Goal: Information Seeking & Learning: Learn about a topic

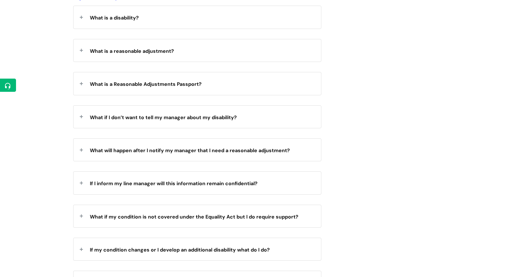
scroll to position [270, 0]
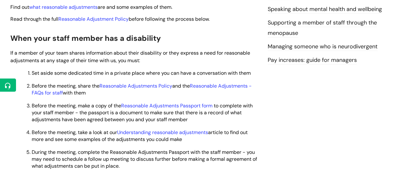
scroll to position [230, 0]
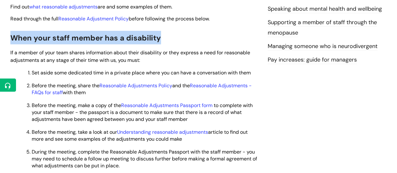
drag, startPoint x: 160, startPoint y: 40, endPoint x: 5, endPoint y: 39, distance: 155.1
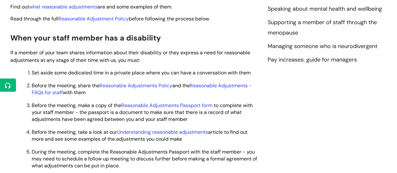
click at [69, 62] on span "If a member of your team shares information about their disability or they expr…" at bounding box center [130, 56] width 240 height 14
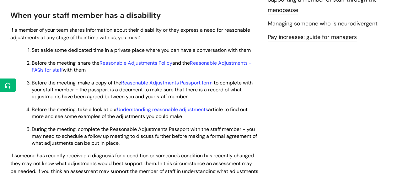
scroll to position [254, 0]
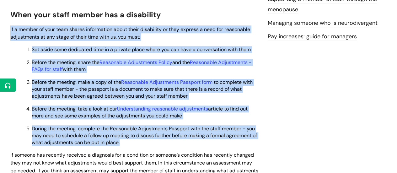
drag, startPoint x: 9, startPoint y: 29, endPoint x: 148, endPoint y: 143, distance: 179.8
copy div "If a member of your team shares information about their disability or they expr…"
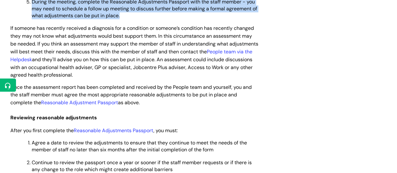
scroll to position [378, 0]
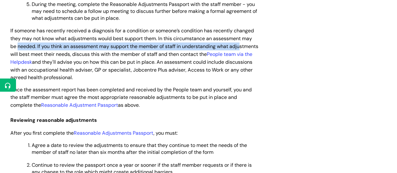
drag, startPoint x: 20, startPoint y: 56, endPoint x: 17, endPoint y: 45, distance: 10.7
click at [17, 45] on span "If someone has recently received a diagnosis for a condition or someone’s condi…" at bounding box center [134, 53] width 248 height 53
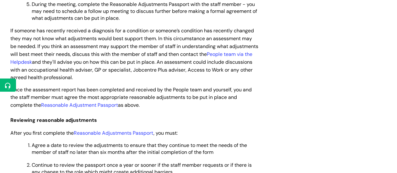
click at [10, 33] on span "If someone has recently received a diagnosis for a condition or someone’s condi…" at bounding box center [134, 53] width 248 height 53
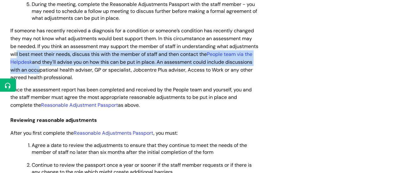
drag, startPoint x: 67, startPoint y: 71, endPoint x: 73, endPoint y: 74, distance: 7.0
click at [67, 71] on span "If someone has recently received a diagnosis for a condition or someone’s condi…" at bounding box center [134, 53] width 248 height 53
drag, startPoint x: 147, startPoint y: 106, endPoint x: 8, endPoint y: 32, distance: 157.3
copy div "If someone has recently received a diagnosis for a condition or someone’s condi…"
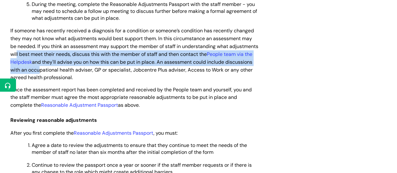
click at [172, 52] on span "If someone has recently received a diagnosis for a condition or someone’s condi…" at bounding box center [134, 53] width 248 height 53
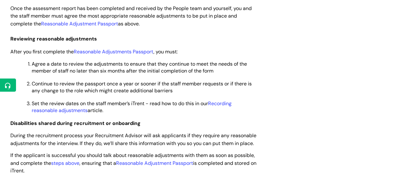
scroll to position [456, 0]
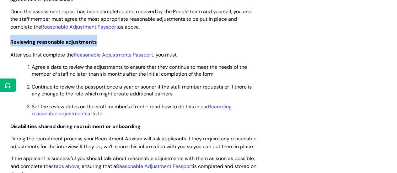
drag, startPoint x: 100, startPoint y: 42, endPoint x: 4, endPoint y: 42, distance: 96.7
click at [4, 42] on div "Info Hub Categories Managing a team, building or budget Supporting your team Ma…" at bounding box center [198, 115] width 397 height 1045
copy span "Reviewing reasonable adjustments"
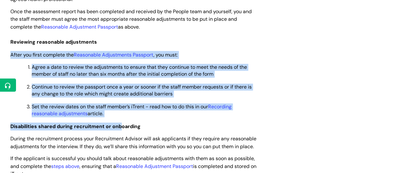
drag, startPoint x: 120, startPoint y: 118, endPoint x: 9, endPoint y: 56, distance: 127.3
click at [9, 56] on div "Managing reasonable adjustments Modified on: Mon, 22 Apr, 2024 at 2:25 PM Use t…" at bounding box center [134, 127] width 257 height 1010
copy div "After you first complete the Reasonable Adjustments Passport , you must: Agree …"
click at [149, 113] on p "Set the review dates on the staff member’s iTrent - read how to do this in our …" at bounding box center [145, 110] width 227 height 14
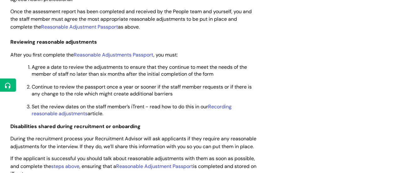
scroll to position [525, 0]
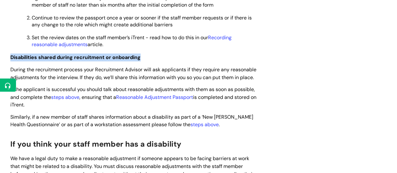
drag, startPoint x: 10, startPoint y: 57, endPoint x: 146, endPoint y: 56, distance: 135.6
click at [146, 56] on p "Disabilities shared during recruitment or onboarding" at bounding box center [134, 57] width 248 height 8
copy span "Disabilities shared during recruitment or onboarding"
drag, startPoint x: 216, startPoint y: 127, endPoint x: 6, endPoint y: 70, distance: 218.2
click at [6, 70] on div "Managing reasonable adjustments Modified on: Mon, 22 Apr, 2024 at 2:25 PM Use t…" at bounding box center [134, 58] width 257 height 1010
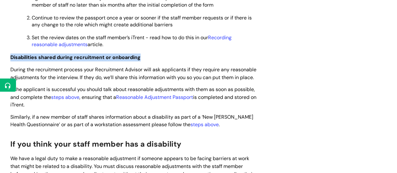
copy div "During the recruitment process your Recruitment Advisor will ask applicants if …"
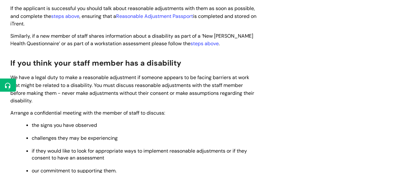
scroll to position [635, 0]
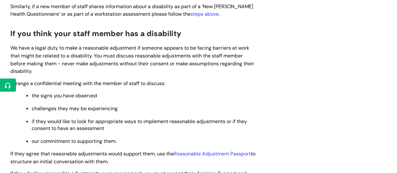
drag, startPoint x: 184, startPoint y: 35, endPoint x: 0, endPoint y: 42, distance: 184.1
click at [119, 33] on span "If you think your staff member has a disability" at bounding box center [95, 34] width 171 height 10
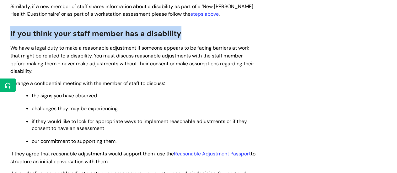
click at [119, 33] on span "If you think your staff member has a disability" at bounding box center [95, 34] width 171 height 10
copy span "If you think your staff member has a disability"
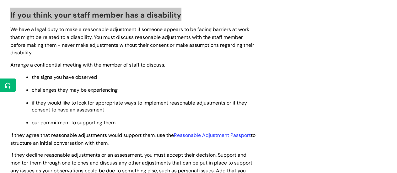
scroll to position [654, 0]
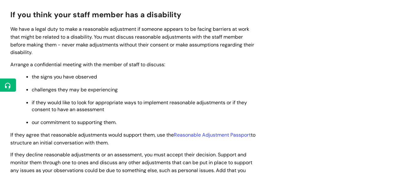
click at [50, 47] on span "We have a legal duty to make a reasonable adjustment if someone appears to be f…" at bounding box center [132, 41] width 244 height 30
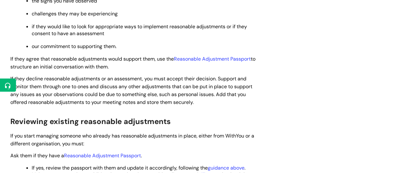
scroll to position [750, 0]
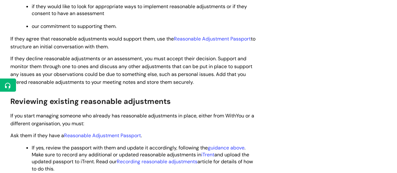
drag, startPoint x: 11, startPoint y: 30, endPoint x: 198, endPoint y: 86, distance: 195.7
copy div "We have a legal duty to make a reasonable adjustment if someone appears to be f…"
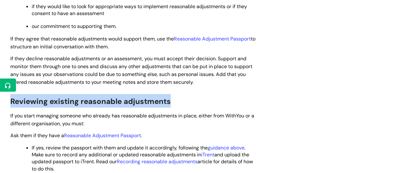
drag, startPoint x: 175, startPoint y: 102, endPoint x: 9, endPoint y: 104, distance: 166.4
copy span "Reviewing existing reasonable adjustments"
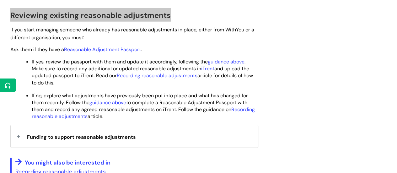
scroll to position [832, 0]
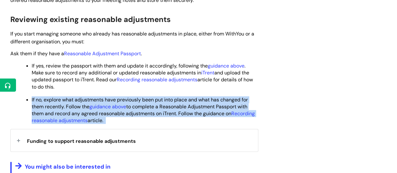
drag, startPoint x: 110, startPoint y: 123, endPoint x: 41, endPoint y: 69, distance: 87.4
click at [52, 78] on ul "If yes, review the passport with them and update it accordingly, following the …" at bounding box center [138, 93] width 242 height 62
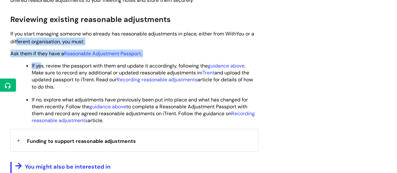
drag, startPoint x: 41, startPoint y: 69, endPoint x: 13, endPoint y: 39, distance: 41.1
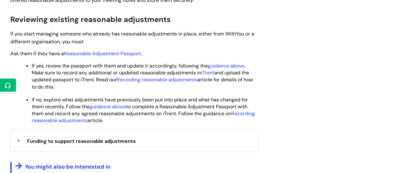
click at [11, 33] on span "If you start managing someone who already has reasonable adjustments in place, …" at bounding box center [132, 37] width 244 height 14
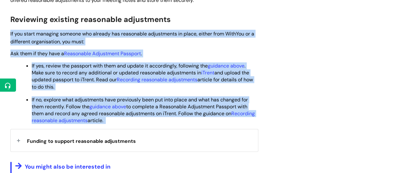
drag, startPoint x: 10, startPoint y: 34, endPoint x: 125, endPoint y: 122, distance: 144.4
copy div "If you start managing someone who already has reasonable adjustments in place, …"
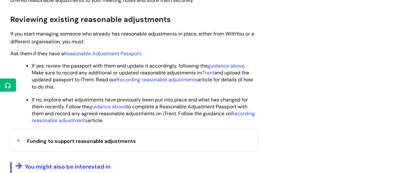
click at [96, 140] on span "Funding to support reasonable adjustments" at bounding box center [81, 141] width 109 height 7
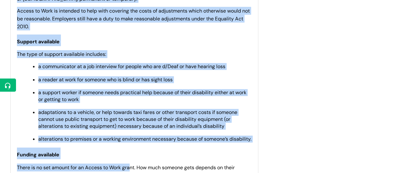
scroll to position [1029, 0]
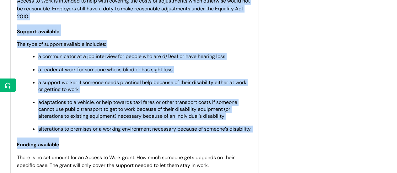
drag, startPoint x: 16, startPoint y: 29, endPoint x: 127, endPoint y: 159, distance: 171.7
click at [127, 159] on div "The Access to Work programme is a government-funded scheme run by Jobcentre Plu…" at bounding box center [134, 124] width 247 height 339
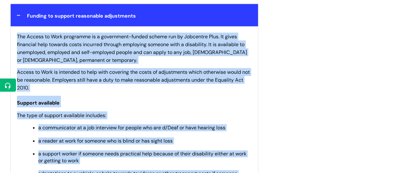
scroll to position [947, 0]
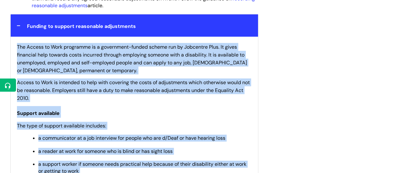
drag, startPoint x: 42, startPoint y: 110, endPoint x: 16, endPoint y: 50, distance: 65.8
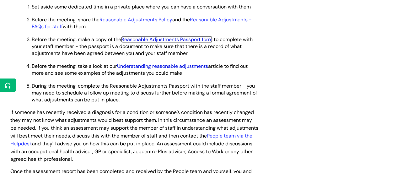
scroll to position [297, 0]
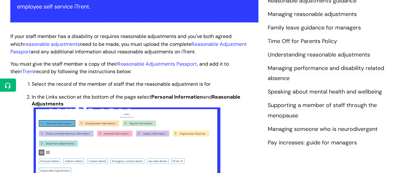
scroll to position [144, 0]
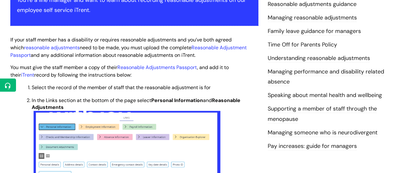
drag, startPoint x: 9, startPoint y: 39, endPoint x: 165, endPoint y: 71, distance: 160.0
copy div "If your staff member has a disability or requires reasonable adjustments and yo…"
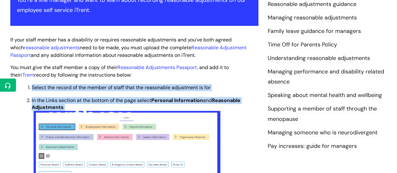
drag, startPoint x: 23, startPoint y: 87, endPoint x: 82, endPoint y: 105, distance: 61.3
copy ol "Select the record of the member of staff that the reasonable adjustment is for …"
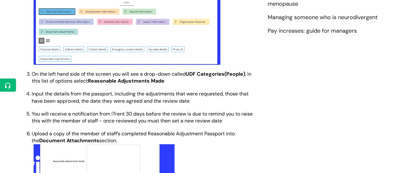
scroll to position [298, 0]
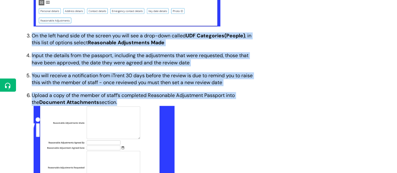
drag, startPoint x: 120, startPoint y: 101, endPoint x: 21, endPoint y: 34, distance: 119.5
click at [21, 34] on ol "Select the record of the member of staff that the reasonable adjustment is for …" at bounding box center [138, 64] width 242 height 269
copy ol "On the left hand side of the screen you will see a drop-down called UDF Categor…"
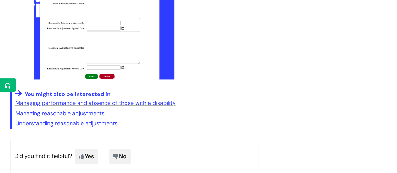
scroll to position [418, 0]
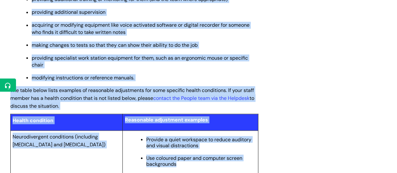
scroll to position [578, 0]
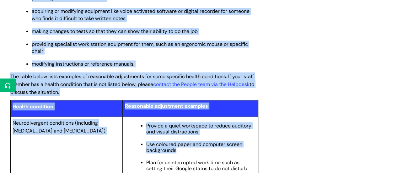
drag, startPoint x: 10, startPoint y: 29, endPoint x: 104, endPoint y: 93, distance: 114.1
click at [104, 93] on div "Understanding reasonable adjustments Modified on: Tue, 9 Apr, 2024 at 10:17 AM …" at bounding box center [134, 167] width 257 height 1334
copy div "Reasonable adjustments are specific to each person’s needs and will vary depend…"
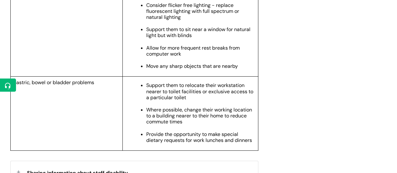
scroll to position [1179, 0]
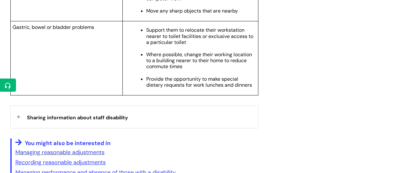
drag, startPoint x: 6, startPoint y: 44, endPoint x: 258, endPoint y: 109, distance: 259.9
copy table "Health condition Reasonable adjustment examples Neurodivergent conditions (incl…"
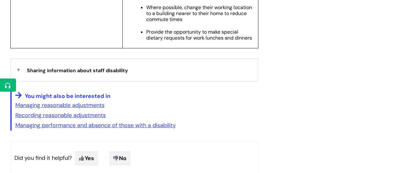
scroll to position [1231, 0]
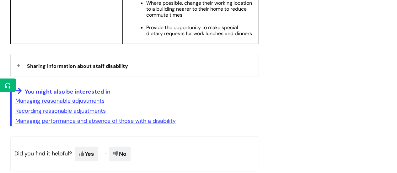
click at [67, 77] on div "Sharing information about staff disability" at bounding box center [134, 65] width 247 height 22
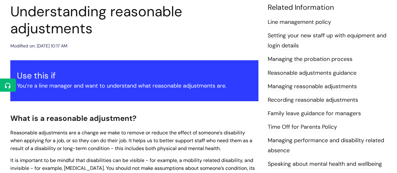
scroll to position [0, 0]
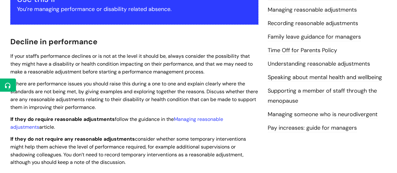
scroll to position [168, 0]
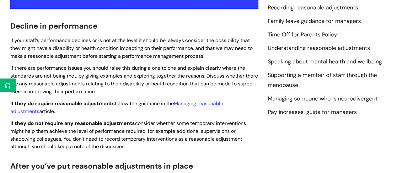
drag, startPoint x: 133, startPoint y: 96, endPoint x: 154, endPoint y: 147, distance: 55.2
click at [76, 68] on span "If there are performance issues you should raise this during a one to one and e…" at bounding box center [134, 80] width 248 height 30
drag, startPoint x: 11, startPoint y: 26, endPoint x: 144, endPoint y: 149, distance: 181.3
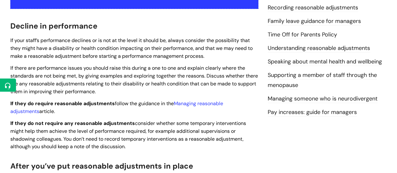
copy div "Loremip do sitametcons Ad elit seddo’e temporincid utlabore et do mag al eni ad…"
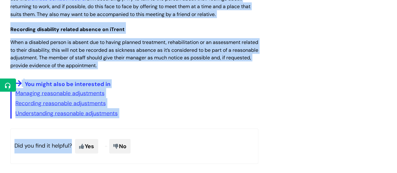
scroll to position [622, 0]
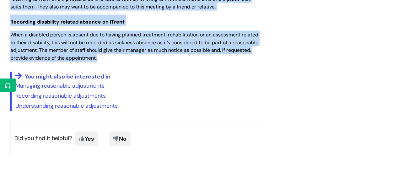
drag, startPoint x: 10, startPoint y: 38, endPoint x: 140, endPoint y: 60, distance: 131.5
copy div "After you’ve put reasonable adjustments in place If you do make reasonable adju…"
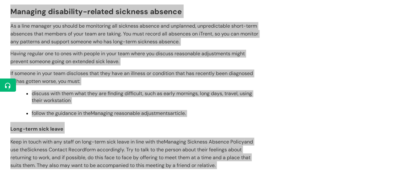
scroll to position [466, 0]
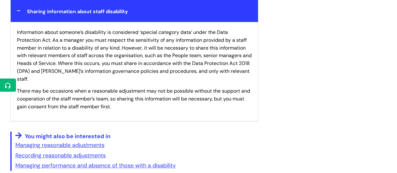
scroll to position [1294, 0]
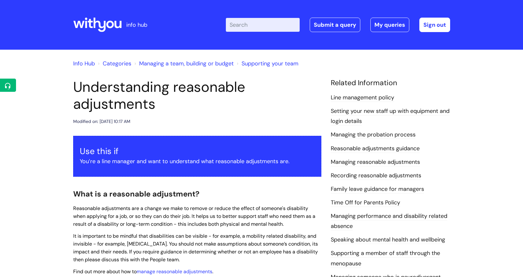
click at [92, 17] on div at bounding box center [97, 25] width 48 height 24
click at [93, 21] on icon at bounding box center [97, 24] width 48 height 15
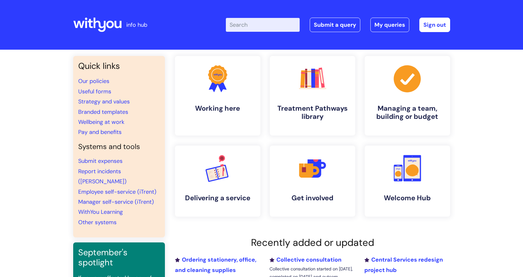
click at [267, 20] on input "Enter your search term here..." at bounding box center [263, 25] width 74 height 14
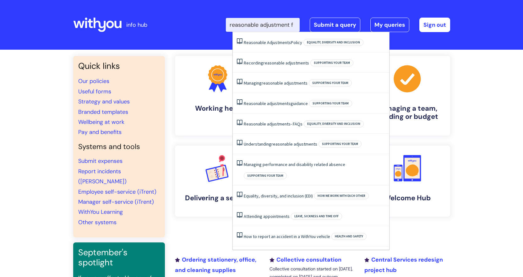
type input "reasonable adjustment fa"
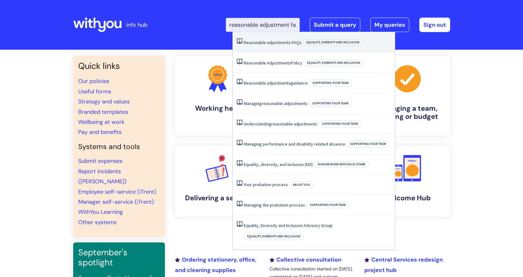
click at [274, 45] on span "adjustments" at bounding box center [279, 43] width 24 height 6
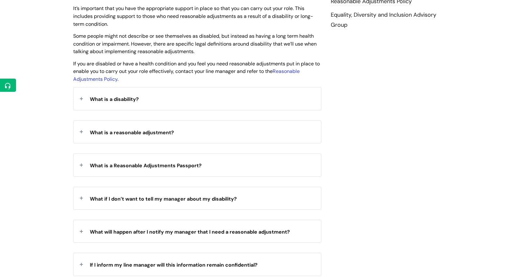
scroll to position [188, 0]
click at [102, 100] on span "What is a disability?" at bounding box center [114, 98] width 49 height 7
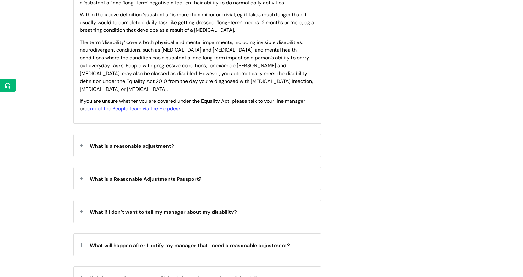
scroll to position [324, 0]
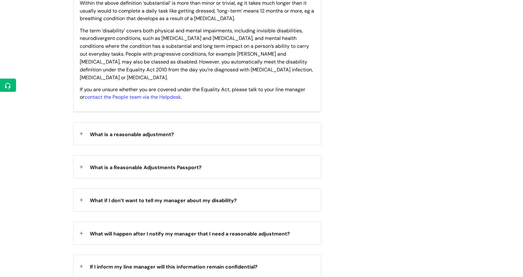
click at [116, 131] on span "What is a reasonable adjustment?" at bounding box center [132, 134] width 84 height 7
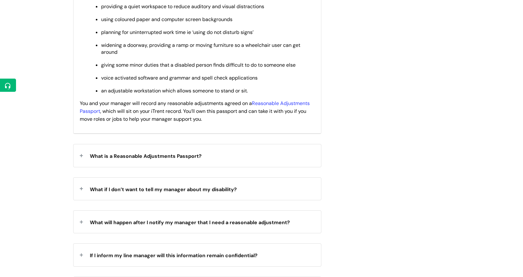
scroll to position [509, 0]
click at [113, 152] on span "What is a Reasonable Adjustments Passport?" at bounding box center [146, 155] width 112 height 7
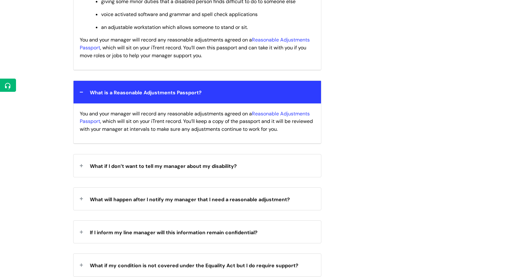
scroll to position [575, 0]
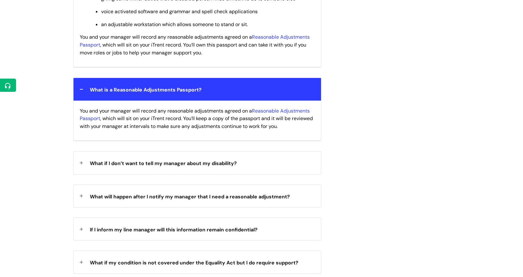
click at [103, 160] on span "What if I don’t want to tell my manager about my disability?" at bounding box center [163, 163] width 147 height 7
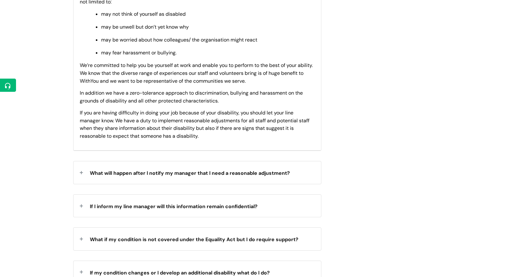
scroll to position [765, 0]
click at [97, 169] on span "What will happen after I notify my manager that I need a reasonable adjustment?" at bounding box center [190, 172] width 200 height 7
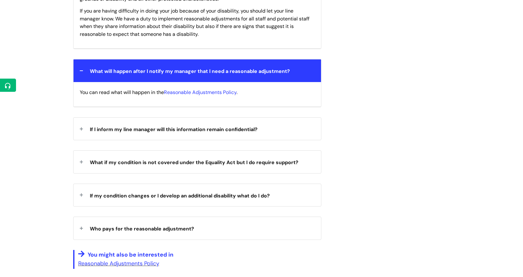
scroll to position [867, 0]
click at [96, 126] on span "If I inform my line manager will this information remain confidential?" at bounding box center [174, 129] width 168 height 7
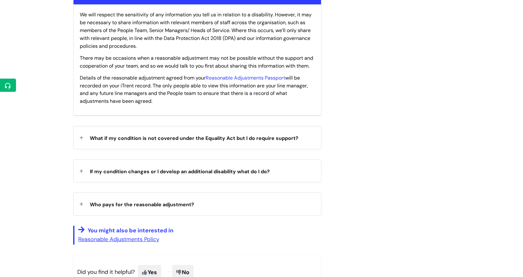
scroll to position [1009, 0]
